Goal: Task Accomplishment & Management: Use online tool/utility

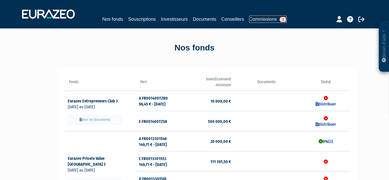
click at [261, 20] on link "Commissions 1" at bounding box center [268, 19] width 38 height 7
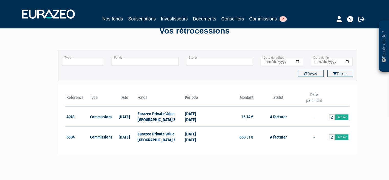
scroll to position [26, 0]
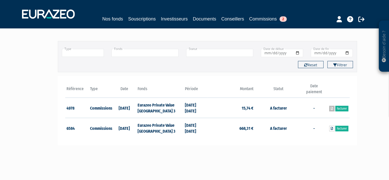
click at [331, 109] on icon at bounding box center [331, 108] width 2 height 3
click at [331, 127] on icon at bounding box center [331, 128] width 2 height 3
click at [195, 127] on td "31/12/2024 30/06/2025" at bounding box center [195, 128] width 24 height 20
click at [90, 125] on td "Commissions" at bounding box center [101, 128] width 24 height 20
click at [340, 128] on link "Facturer" at bounding box center [341, 128] width 13 height 6
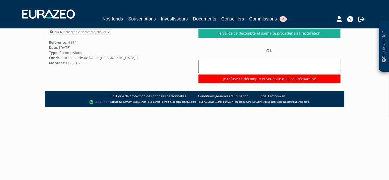
scroll to position [17, 0]
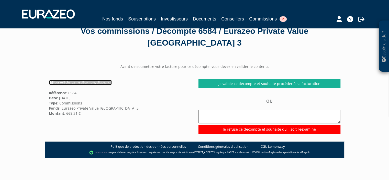
click at [71, 82] on link "Pour télécharger le décompte, cliquez ici" at bounding box center [80, 82] width 63 height 6
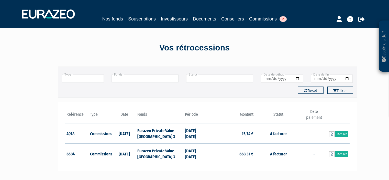
scroll to position [26, 0]
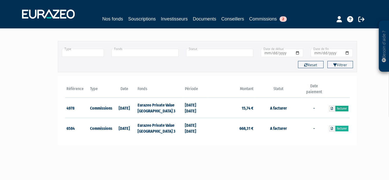
click at [343, 107] on link "Facturer" at bounding box center [341, 109] width 13 height 6
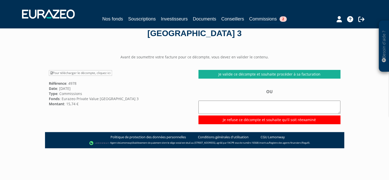
scroll to position [26, 0]
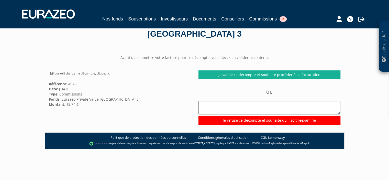
click at [254, 107] on textarea at bounding box center [269, 107] width 142 height 13
click at [259, 107] on textarea at bounding box center [269, 107] width 142 height 13
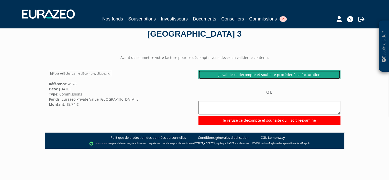
click at [228, 75] on link "Je valide ce décompte et souhaite procéder à sa facturation" at bounding box center [269, 74] width 142 height 9
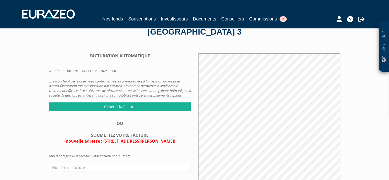
scroll to position [26, 0]
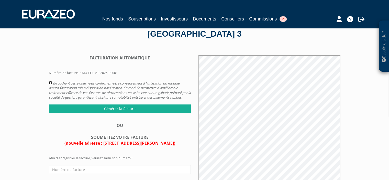
click at [50, 82] on input "checkbox" at bounding box center [50, 82] width 3 height 3
checkbox input "true"
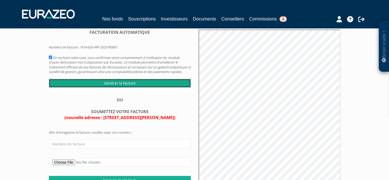
click at [109, 87] on input "Générer la facture" at bounding box center [120, 83] width 142 height 9
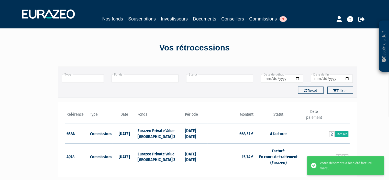
scroll to position [51, 0]
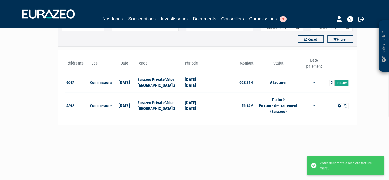
click at [340, 83] on link "Facturer" at bounding box center [341, 83] width 13 height 6
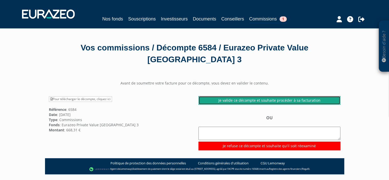
click at [233, 100] on link "Je valide ce décompte et souhaite procéder à sa facturation" at bounding box center [269, 100] width 142 height 9
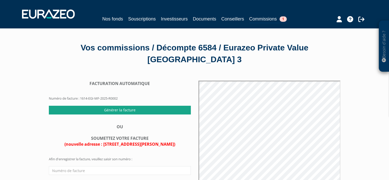
scroll to position [26, 0]
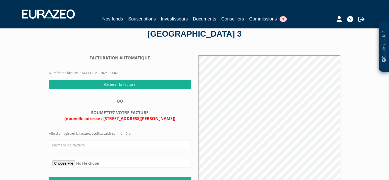
drag, startPoint x: 105, startPoint y: 118, endPoint x: 170, endPoint y: 115, distance: 66.0
click at [173, 116] on span "(nouvelle adresse : 66 rue Pierre Charron, 75008 Paris)" at bounding box center [119, 118] width 111 height 6
copy span "66 rue Pierre Charron, 75008 Paris"
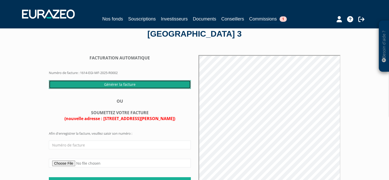
click at [108, 84] on input "Générer la facture" at bounding box center [120, 84] width 142 height 9
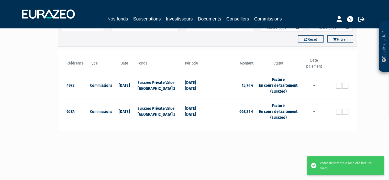
scroll to position [26, 0]
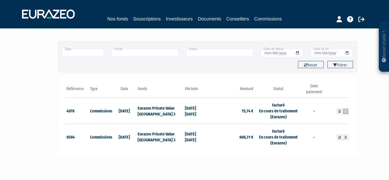
click at [344, 110] on icon at bounding box center [345, 111] width 2 height 3
click at [345, 112] on icon at bounding box center [345, 111] width 2 height 3
